Goal: Find specific page/section: Find specific page/section

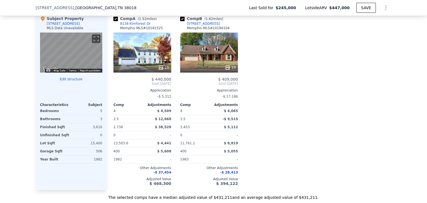
scroll to position [587, 0]
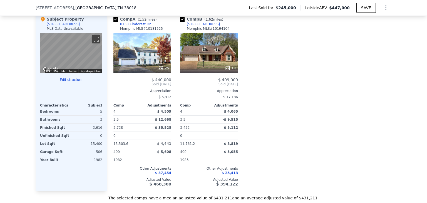
click at [69, 82] on button "Edit structure" at bounding box center [71, 80] width 62 height 4
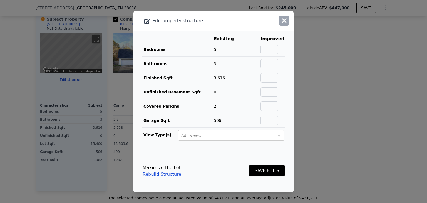
click at [281, 20] on icon "button" at bounding box center [284, 21] width 8 height 8
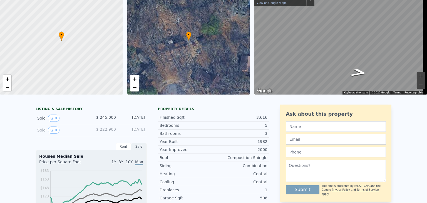
scroll to position [0, 0]
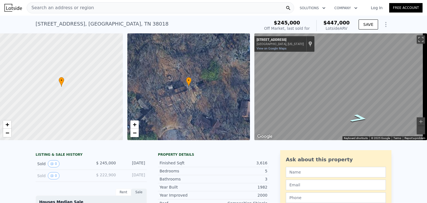
click at [355, 118] on icon "Go Southeast, Planters Grove Cove" at bounding box center [359, 118] width 32 height 12
click at [318, 113] on icon "Go Northwest, Planters Grove Cove" at bounding box center [318, 115] width 32 height 12
click at [417, 122] on button "Zoom in" at bounding box center [421, 121] width 8 height 8
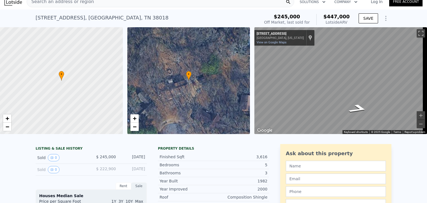
scroll to position [10, 0]
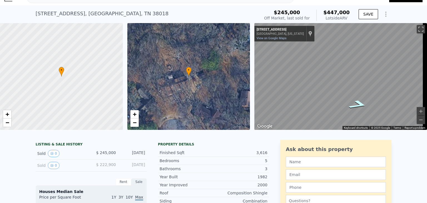
drag, startPoint x: 354, startPoint y: 105, endPoint x: 357, endPoint y: 103, distance: 3.3
click at [357, 103] on icon "Go Southeast, Planters Grove Cove" at bounding box center [358, 104] width 35 height 13
click at [315, 100] on icon "Go Northwest, Planters Grove Cove" at bounding box center [319, 99] width 35 height 13
click at [358, 106] on icon "Go Southeast, Planters Grove Cove" at bounding box center [358, 105] width 36 height 13
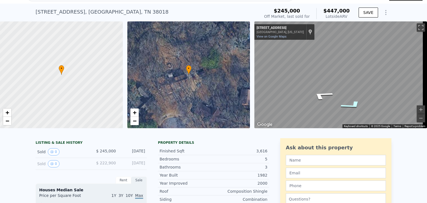
scroll to position [10, 0]
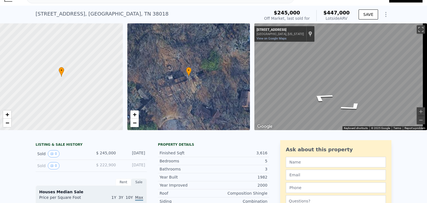
click at [337, 98] on div "Map" at bounding box center [340, 76] width 173 height 107
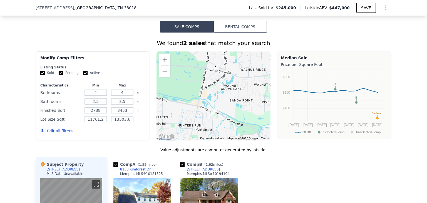
scroll to position [443, 0]
